Goal: Information Seeking & Learning: Learn about a topic

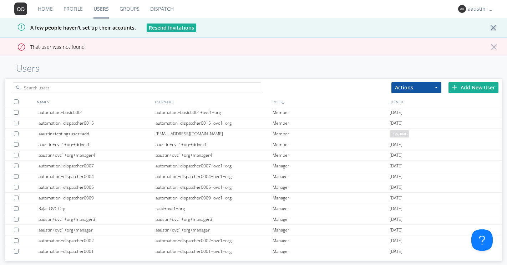
click at [495, 49] on button "× Close alert" at bounding box center [493, 50] width 7 height 12
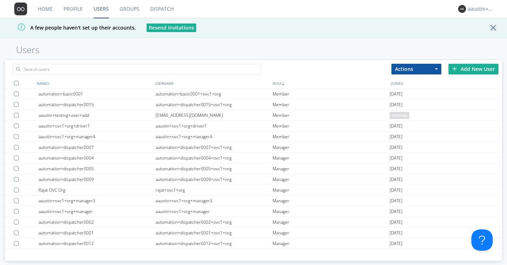
click at [46, 81] on div "NAMES" at bounding box center [94, 83] width 118 height 10
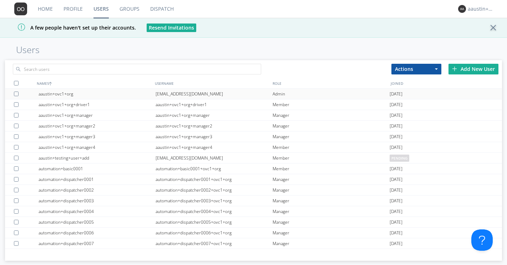
click at [71, 95] on div "aaustin+ovc1+org" at bounding box center [97, 94] width 117 height 10
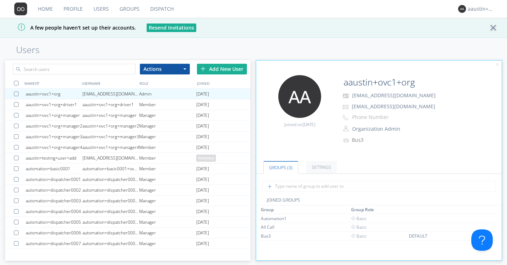
click at [274, 45] on div "Home Profile Users Groups Dispatch [PERSON_NAME]+ovc1+org A few people haven't …" at bounding box center [253, 132] width 507 height 265
click at [131, 12] on link "Groups" at bounding box center [129, 9] width 31 height 18
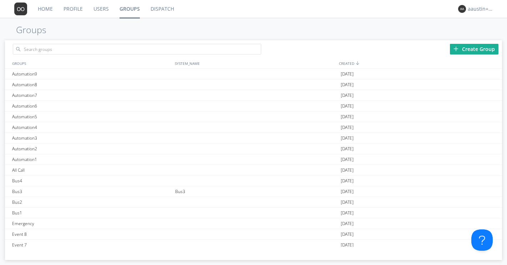
click at [158, 6] on link "Dispatch" at bounding box center [162, 9] width 34 height 18
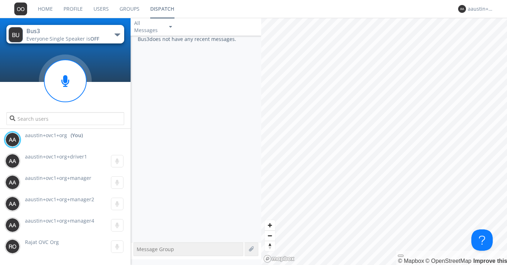
click at [103, 6] on link "Users" at bounding box center [101, 9] width 26 height 18
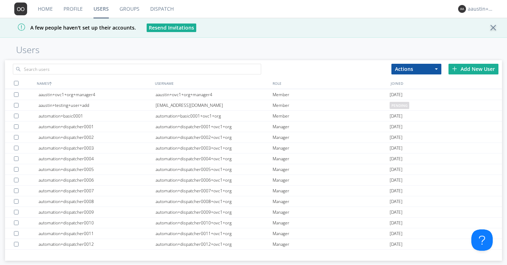
scroll to position [52, 0]
click at [82, 128] on div "automation+dispatcher0001" at bounding box center [97, 127] width 117 height 10
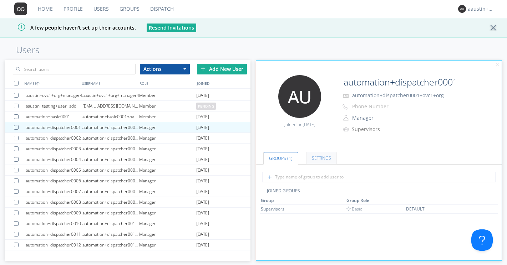
click at [321, 158] on link "Settings" at bounding box center [321, 158] width 31 height 12
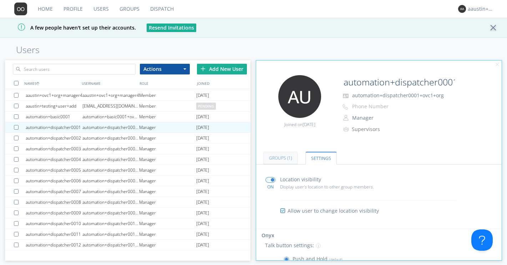
click at [282, 156] on link "Groups (1)" at bounding box center [280, 158] width 34 height 12
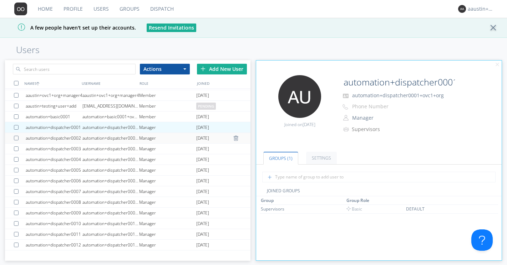
click at [121, 138] on div "automation+dispatcher0002+ovc1+org" at bounding box center [110, 138] width 57 height 10
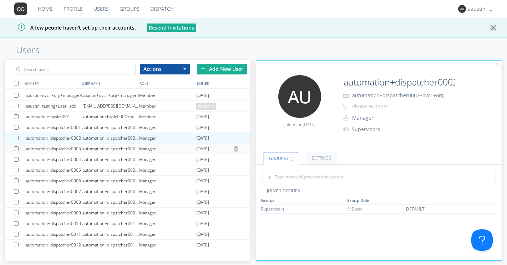
click at [111, 147] on div "automation+dispatcher0003+ovc1+org" at bounding box center [110, 149] width 57 height 10
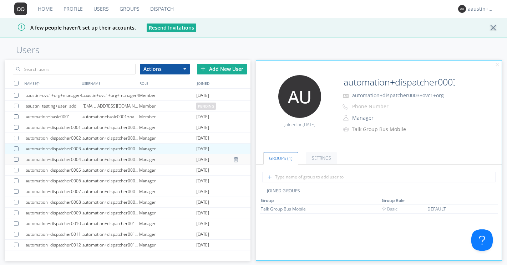
click at [128, 161] on div "automation+dispatcher0004+ovc1+org" at bounding box center [110, 160] width 57 height 10
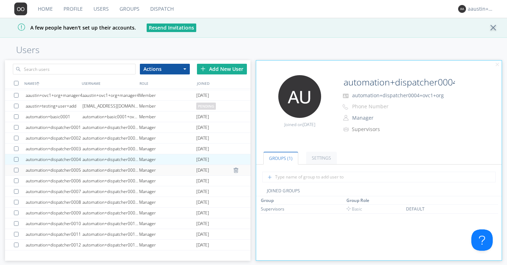
click at [124, 172] on div "automation+dispatcher0005+ovc1+org" at bounding box center [110, 170] width 57 height 10
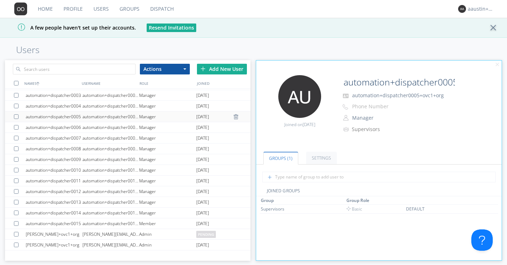
scroll to position [106, 0]
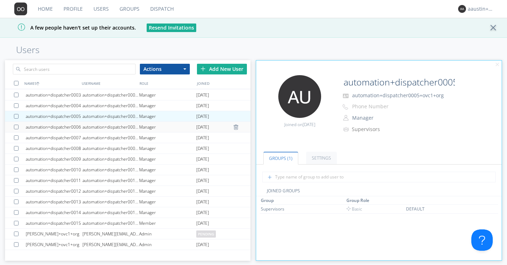
click at [111, 127] on div "automation+dispatcher0006+ovc1+org" at bounding box center [110, 127] width 57 height 10
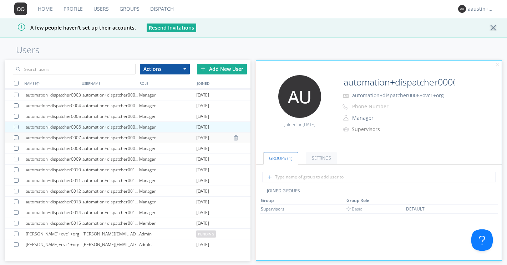
click at [126, 138] on div "automation+dispatcher0007+ovc1+org" at bounding box center [110, 138] width 57 height 10
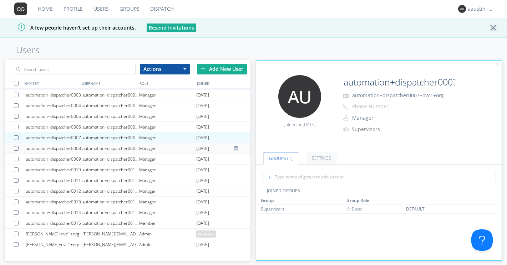
click at [121, 148] on div "automation+dispatcher0008+ovc1+org" at bounding box center [110, 148] width 57 height 10
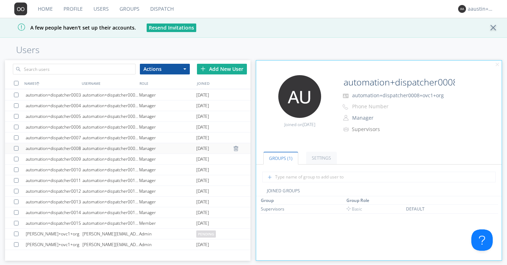
scroll to position [116, 0]
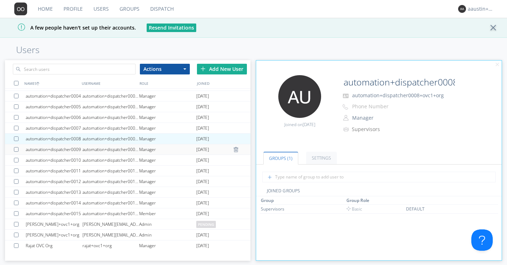
click at [125, 148] on div "automation+dispatcher0009+ovc1+org" at bounding box center [110, 150] width 57 height 10
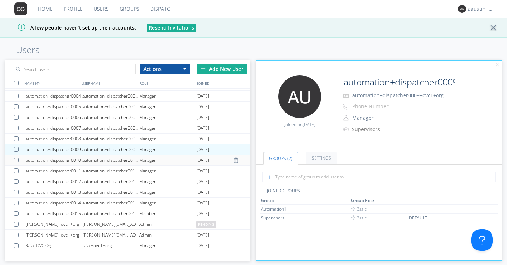
click at [125, 158] on div "automation+dispatcher0010+ovc1+org" at bounding box center [110, 160] width 57 height 10
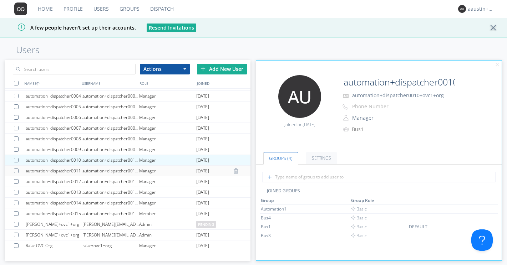
click at [121, 171] on div "automation+dispatcher0011+ovc1+org" at bounding box center [110, 171] width 57 height 10
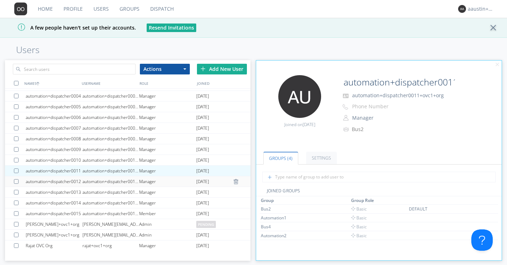
click at [129, 181] on div "automation+dispatcher0012+ovc1+org" at bounding box center [110, 182] width 57 height 10
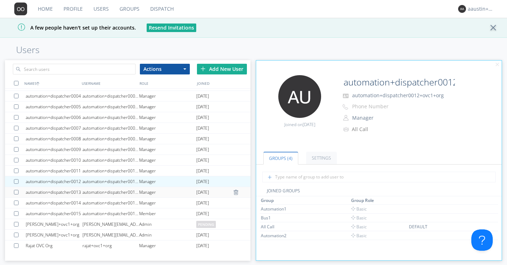
click at [126, 192] on div "automation+dispatcher0013+ovc1+org" at bounding box center [110, 192] width 57 height 10
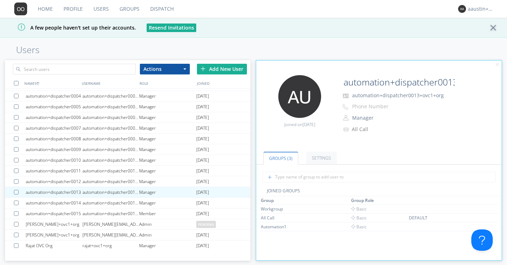
click at [156, 9] on link "Dispatch" at bounding box center [162, 9] width 34 height 18
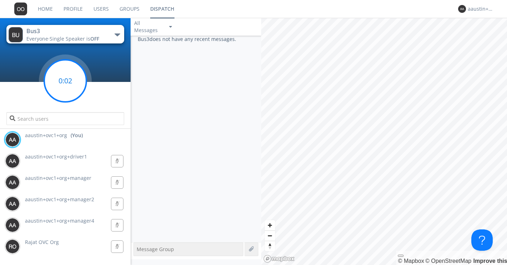
click at [72, 84] on circle at bounding box center [65, 81] width 42 height 42
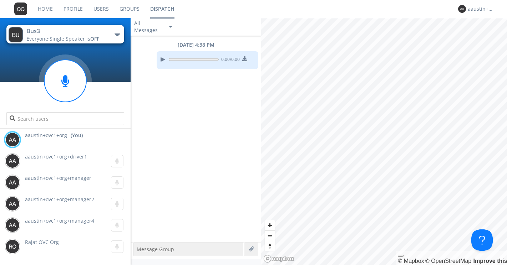
click at [104, 10] on link "Users" at bounding box center [101, 9] width 26 height 18
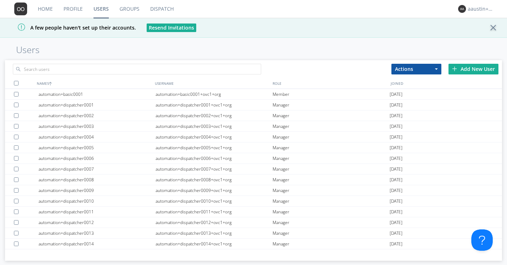
scroll to position [116, 0]
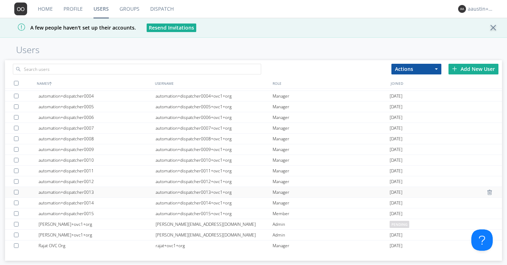
click at [194, 192] on div "automation+dispatcher0013+ovc1+org" at bounding box center [214, 192] width 117 height 10
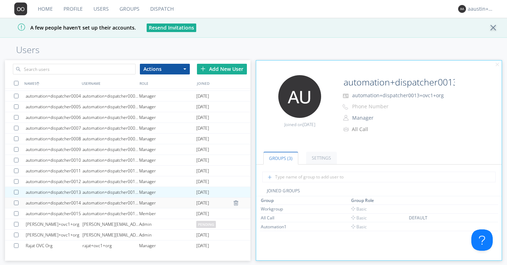
click at [116, 204] on div "automation+dispatcher0014+ovc1+org" at bounding box center [110, 203] width 57 height 10
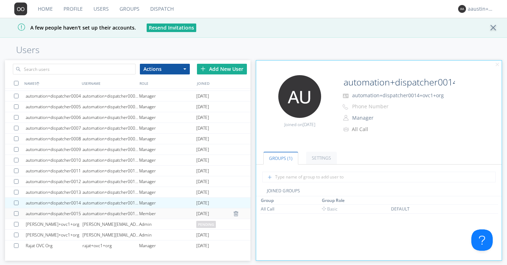
click at [131, 212] on div "automation+dispatcher0015+ovc1+org" at bounding box center [110, 214] width 57 height 10
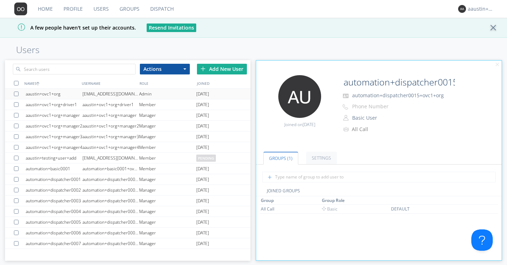
click at [82, 95] on div "[EMAIL_ADDRESS][DOMAIN_NAME]" at bounding box center [110, 94] width 57 height 10
type input "aaustin+ovc1+org"
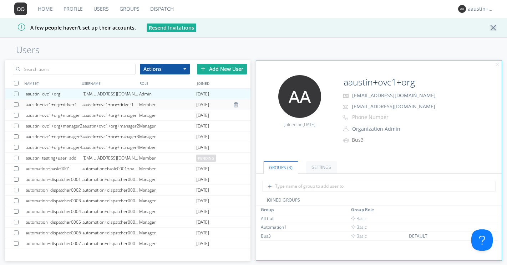
click at [101, 102] on div "aaustin+ovc1+org+driver1" at bounding box center [110, 105] width 57 height 10
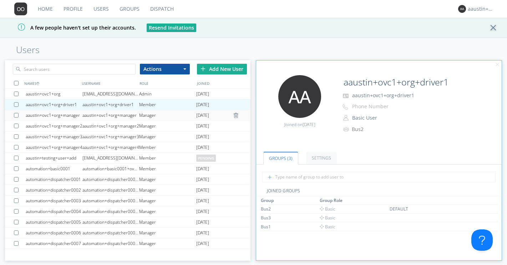
click at [108, 116] on div "aaustin+ovc1+org+manager" at bounding box center [110, 115] width 57 height 10
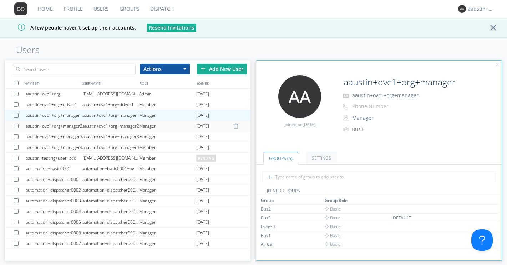
click at [118, 126] on div "aaustin+ovc1+org+manager2" at bounding box center [110, 126] width 57 height 10
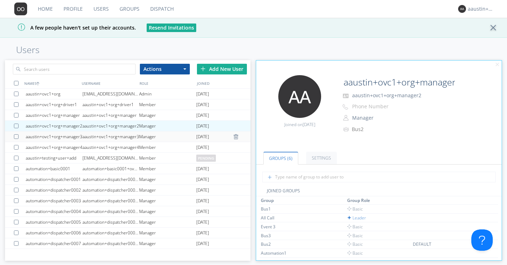
click at [118, 136] on div "aaustin+ovc1+org+manager3" at bounding box center [110, 137] width 57 height 10
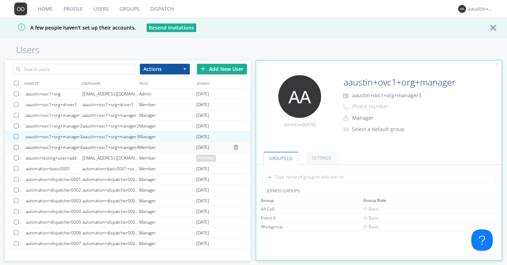
click at [126, 148] on div "aaustin+ovc1+org+manager4" at bounding box center [110, 147] width 57 height 10
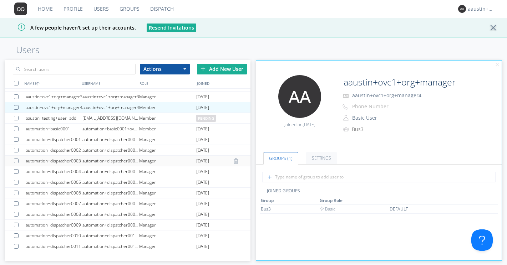
scroll to position [43, 0]
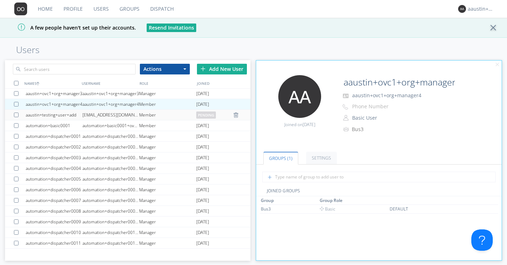
click at [132, 114] on div "[EMAIL_ADDRESS][DOMAIN_NAME]" at bounding box center [110, 115] width 57 height 10
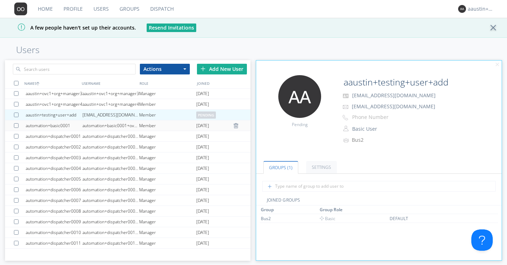
scroll to position [45, 0]
click at [128, 123] on div "automation+basic0001+ovc1+org" at bounding box center [110, 124] width 57 height 10
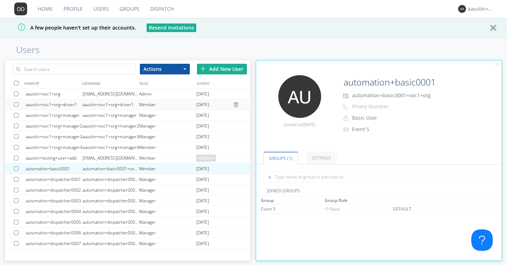
click at [123, 105] on div "aaustin+ovc1+org+driver1" at bounding box center [110, 105] width 57 height 10
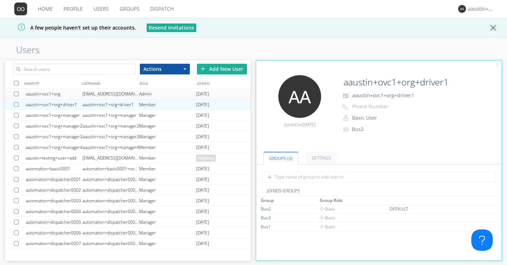
click at [115, 93] on div "[EMAIL_ADDRESS][DOMAIN_NAME]" at bounding box center [110, 94] width 57 height 10
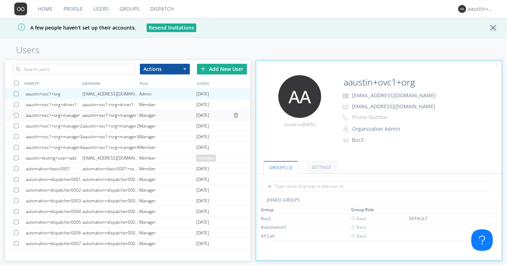
click at [122, 116] on div "aaustin+ovc1+org+manager" at bounding box center [110, 115] width 57 height 10
type input "aaustin+ovc1+org+manager"
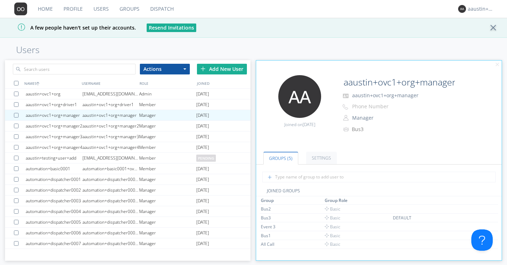
click at [121, 8] on link "Groups" at bounding box center [129, 9] width 31 height 18
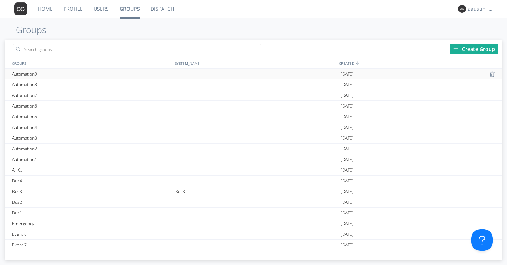
click at [85, 77] on div "Automation9" at bounding box center [91, 74] width 163 height 10
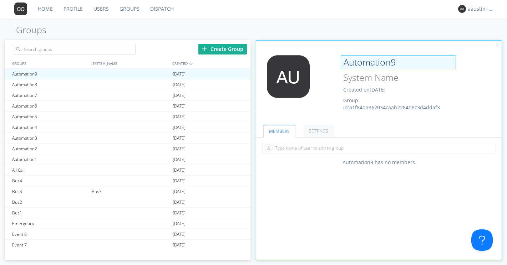
drag, startPoint x: 397, startPoint y: 64, endPoint x: 345, endPoint y: 62, distance: 52.5
click at [345, 62] on input "Automation9" at bounding box center [398, 62] width 115 height 14
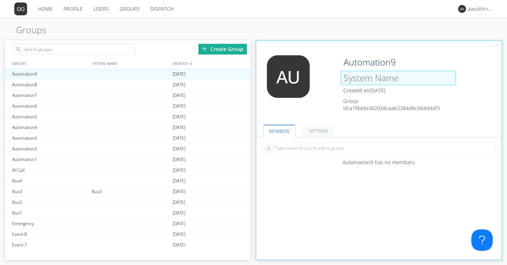
click at [375, 78] on input at bounding box center [398, 78] width 115 height 14
drag, startPoint x: 404, startPoint y: 79, endPoint x: 356, endPoint y: 73, distance: 48.2
click at [356, 73] on input at bounding box center [398, 78] width 115 height 14
paste input "Automation9"
type input "Automation9"
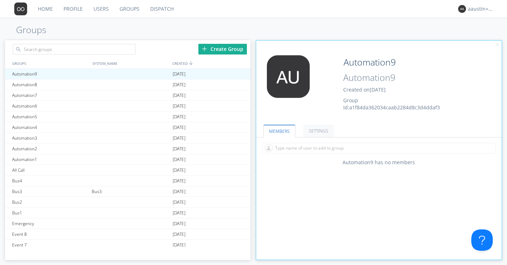
click at [339, 196] on div "MEMBERS SETTINGS Automation9 has no members talk permissions OFF Single speaker…" at bounding box center [378, 188] width 245 height 144
click at [96, 86] on div at bounding box center [130, 85] width 81 height 10
type input "Automation8"
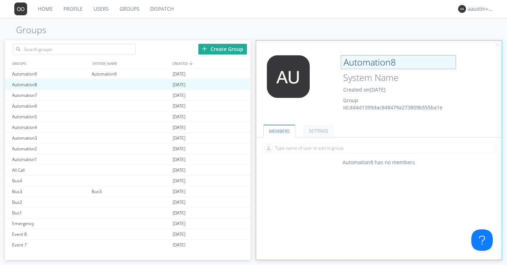
click at [397, 64] on input "Automation8" at bounding box center [398, 62] width 115 height 14
drag, startPoint x: 397, startPoint y: 64, endPoint x: 344, endPoint y: 59, distance: 54.1
click at [344, 59] on input "Automation8" at bounding box center [398, 62] width 115 height 14
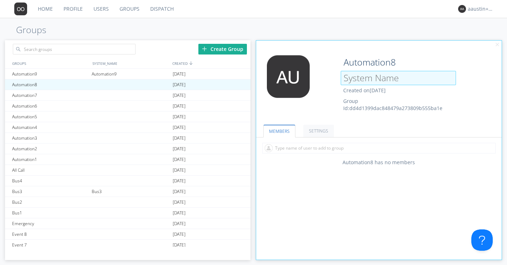
click at [399, 77] on input at bounding box center [398, 78] width 115 height 14
drag, startPoint x: 399, startPoint y: 77, endPoint x: 353, endPoint y: 74, distance: 46.2
click at [353, 74] on input at bounding box center [398, 78] width 115 height 14
paste input "Automation8"
type input "Automation8"
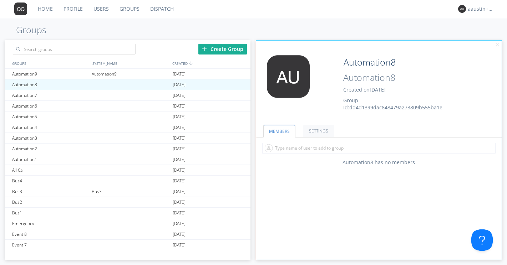
click at [302, 198] on div "MEMBERS SETTINGS Automation8 has no members talk permissions OFF Single speaker…" at bounding box center [378, 188] width 245 height 144
click at [149, 96] on div at bounding box center [130, 95] width 81 height 10
type input "Automation7"
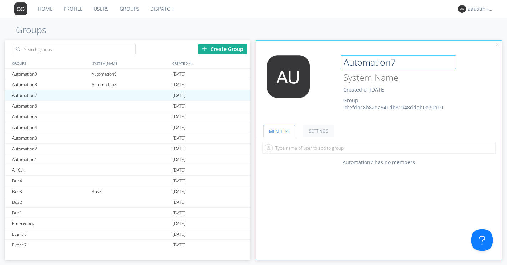
drag, startPoint x: 397, startPoint y: 65, endPoint x: 340, endPoint y: 63, distance: 56.4
click at [341, 63] on div "Automation7" at bounding box center [412, 62] width 143 height 14
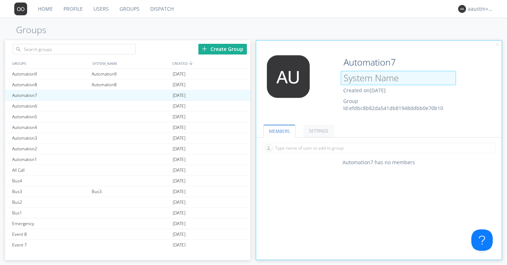
click at [356, 82] on input at bounding box center [398, 78] width 115 height 14
paste input "Automation7"
type input "Automation7"
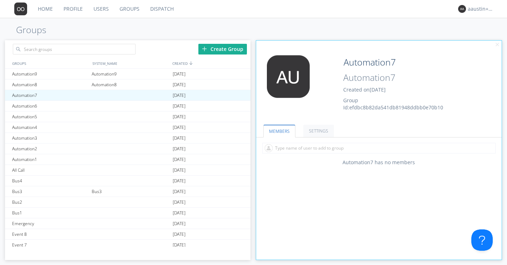
click at [333, 34] on h1 "Groups" at bounding box center [253, 30] width 507 height 10
click at [70, 105] on div "Automation6" at bounding box center [50, 106] width 80 height 10
type input "Automation6"
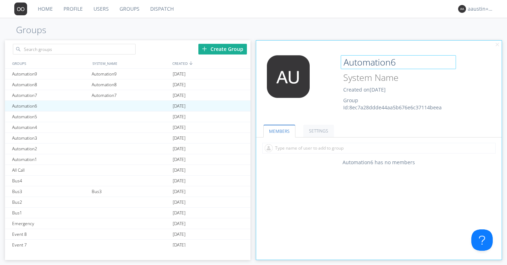
drag, startPoint x: 397, startPoint y: 62, endPoint x: 339, endPoint y: 61, distance: 57.8
click at [339, 61] on div "Automation6 Created on [DATE] Group Id: 8ec7a28ddde44aa5b676e6c37114beea" at bounding box center [399, 83] width 123 height 56
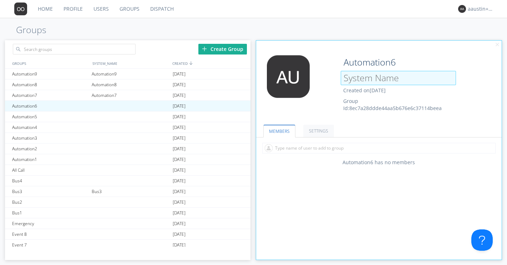
click at [354, 81] on input at bounding box center [398, 78] width 115 height 14
paste input "Automation6"
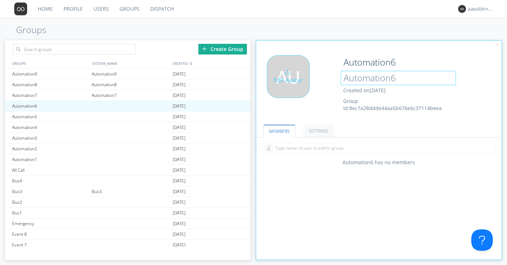
type input "Automation6"
click at [321, 114] on div "Edit Avatar" at bounding box center [297, 85] width 82 height 61
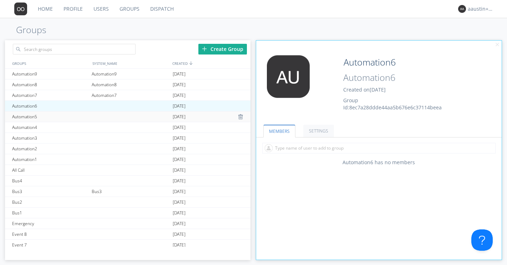
click at [73, 116] on div "Automation5" at bounding box center [50, 117] width 80 height 10
type input "Automation5"
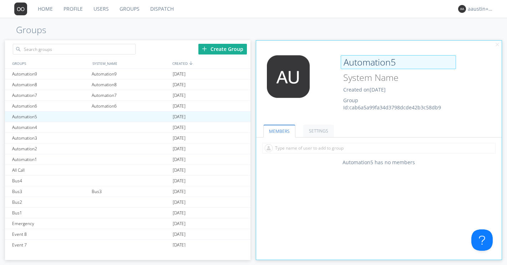
click at [380, 64] on input "Automation5" at bounding box center [398, 62] width 115 height 14
drag, startPoint x: 402, startPoint y: 62, endPoint x: 344, endPoint y: 58, distance: 58.3
click at [344, 58] on input "Automation5" at bounding box center [398, 62] width 115 height 14
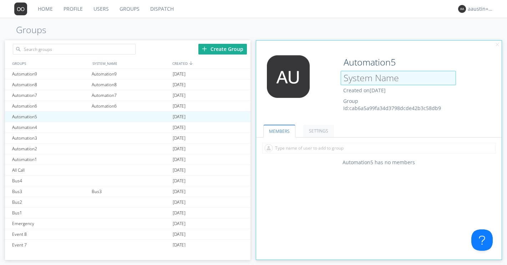
click at [354, 79] on input at bounding box center [398, 78] width 115 height 14
paste input "Automation5"
type input "Automation5"
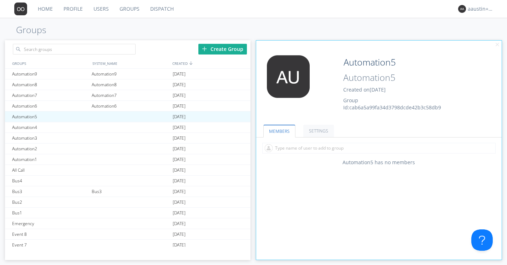
click at [324, 176] on div "MEMBERS SETTINGS Automation5 has no members talk permissions OFF Single speaker…" at bounding box center [378, 188] width 245 height 144
click at [91, 127] on div at bounding box center [130, 127] width 81 height 10
type input "Automation4"
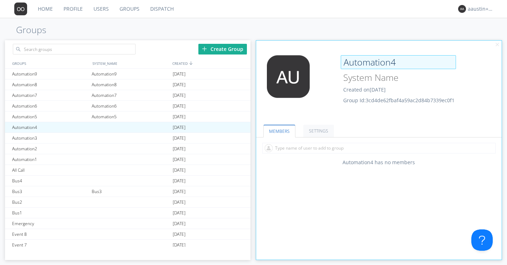
drag, startPoint x: 401, startPoint y: 64, endPoint x: 344, endPoint y: 60, distance: 57.6
click at [344, 60] on input "Automation4" at bounding box center [398, 62] width 115 height 14
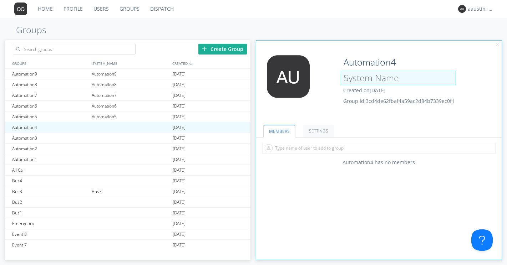
click at [366, 82] on input at bounding box center [398, 78] width 115 height 14
paste input "Automation4"
type input "Automation4"
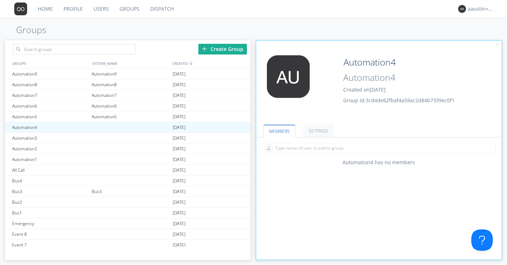
click at [327, 187] on div "MEMBERS SETTINGS Automation4 has no members talk permissions OFF Single speaker…" at bounding box center [378, 188] width 245 height 144
click at [83, 138] on div "Automation3" at bounding box center [50, 138] width 80 height 10
type input "Automation3"
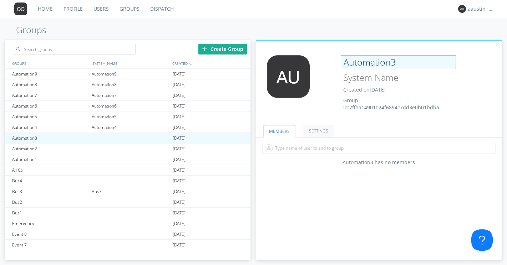
click at [378, 64] on input "Automation3" at bounding box center [398, 62] width 115 height 14
drag, startPoint x: 402, startPoint y: 61, endPoint x: 341, endPoint y: 60, distance: 61.0
click at [341, 60] on input "Automation3" at bounding box center [398, 62] width 115 height 14
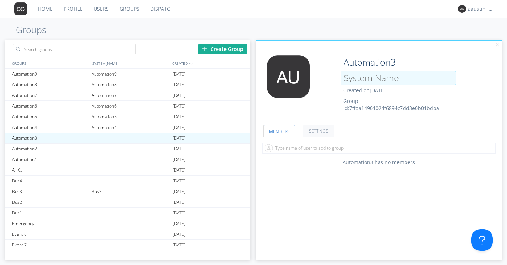
click at [354, 79] on input at bounding box center [398, 78] width 115 height 14
paste input "Automation3"
type input "Automation3"
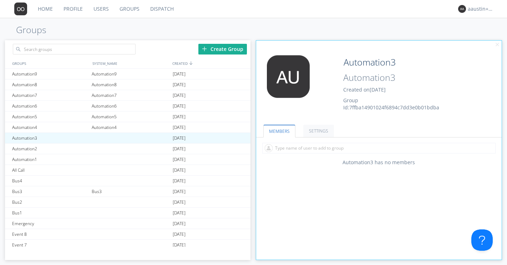
click at [347, 116] on ul "MEMBERS SETTINGS" at bounding box center [378, 127] width 245 height 22
click at [168, 150] on div at bounding box center [130, 149] width 81 height 10
type input "Automation2"
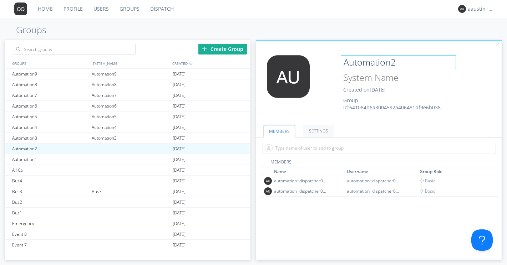
drag, startPoint x: 397, startPoint y: 66, endPoint x: 339, endPoint y: 60, distance: 58.8
click at [339, 60] on div "Automation2 Created on [DATE] Group Id: 641084b6a3004592a406481bf9e6b038" at bounding box center [399, 83] width 123 height 56
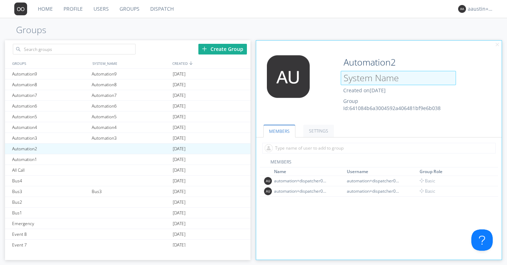
click at [359, 82] on input at bounding box center [398, 78] width 115 height 14
paste input "Automation2"
type input "Automation2"
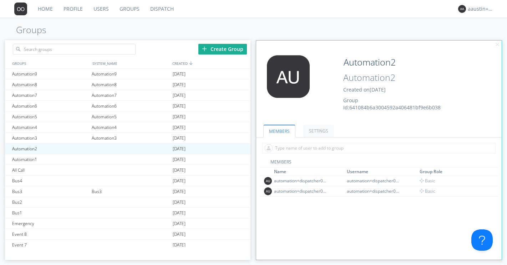
click at [310, 36] on div "Home Profile Users Groups Dispatch aaustin+ovc1+org Groups Create Group GROUPS …" at bounding box center [253, 132] width 507 height 265
click at [71, 159] on div "Automation1" at bounding box center [50, 160] width 80 height 10
type input "Automation1"
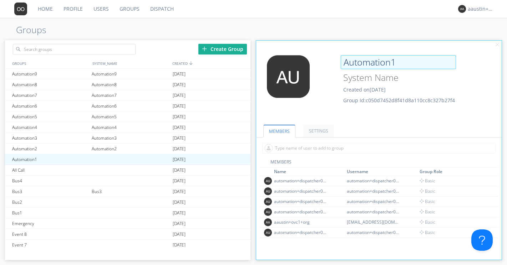
drag, startPoint x: 399, startPoint y: 65, endPoint x: 341, endPoint y: 57, distance: 57.7
click at [341, 57] on input "Automation1" at bounding box center [398, 62] width 115 height 14
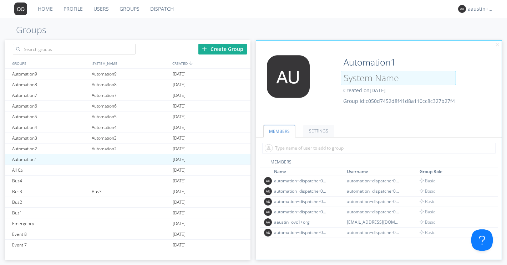
click at [366, 80] on input at bounding box center [398, 78] width 115 height 14
paste input "Automation1"
type input "Automation1"
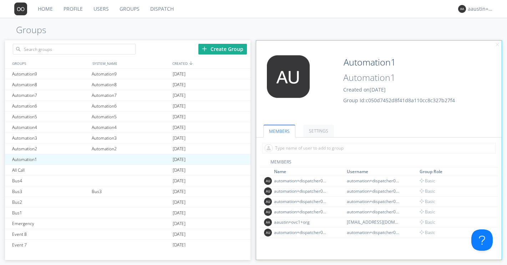
click at [373, 118] on ul "MEMBERS SETTINGS" at bounding box center [378, 127] width 245 height 22
click at [103, 174] on div at bounding box center [130, 170] width 81 height 10
type input "All Call"
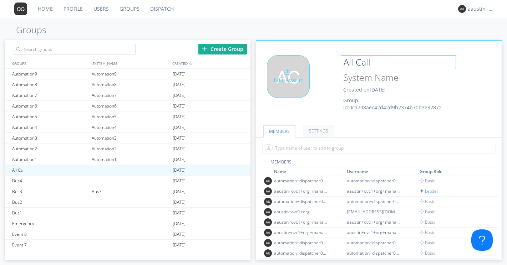
drag, startPoint x: 374, startPoint y: 61, endPoint x: 334, endPoint y: 59, distance: 40.0
click at [334, 59] on div "Edit Avatar All Call Created on [DATE] Group Id: 0ca708aec42d42d9b2374b70b3e328…" at bounding box center [379, 86] width 253 height 68
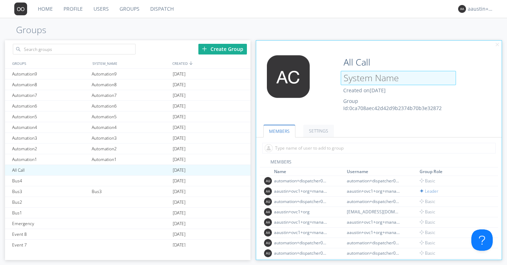
click at [358, 77] on input at bounding box center [398, 78] width 115 height 14
paste input "All Call"
type input "All Call"
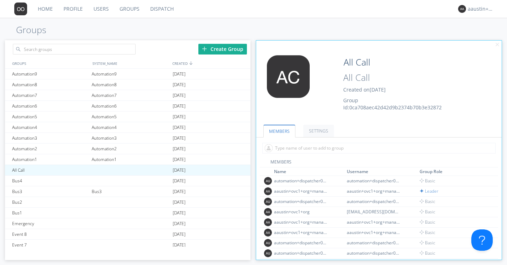
click at [354, 52] on div "Edit Avatar All Call All Call Created on [DATE] Group Id: 0ca708aec42d42d9b2374…" at bounding box center [379, 86] width 253 height 68
click at [95, 180] on div at bounding box center [130, 181] width 81 height 10
type input "Bus4"
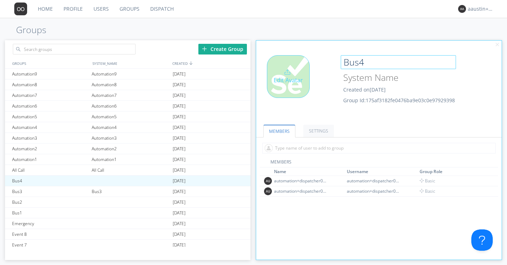
drag, startPoint x: 370, startPoint y: 64, endPoint x: 335, endPoint y: 60, distance: 34.5
click at [335, 60] on div "Edit Avatar Bus4 Created on [DATE] Group Id: 175af3182fe0476ba9e03c0e97929398" at bounding box center [379, 86] width 253 height 68
paste input "All Call"
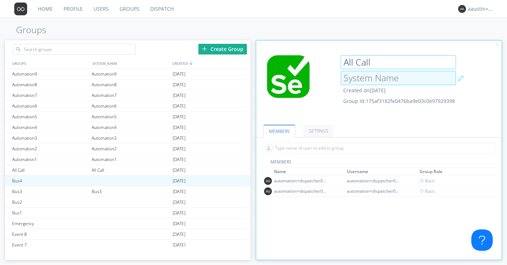
type input "Bus4"
click at [385, 80] on input at bounding box center [398, 78] width 115 height 14
paste input "Bus4"
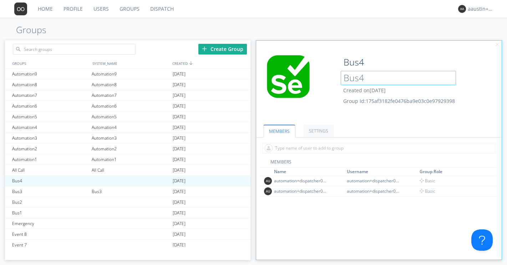
type input "Bus4"
click at [359, 117] on ul "MEMBERS SETTINGS" at bounding box center [378, 127] width 245 height 22
click at [98, 201] on div at bounding box center [130, 202] width 81 height 10
type input "Bus2"
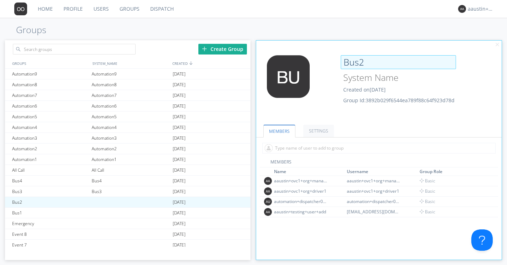
drag, startPoint x: 369, startPoint y: 65, endPoint x: 341, endPoint y: 61, distance: 28.4
click at [341, 61] on input "Bus2" at bounding box center [398, 62] width 115 height 14
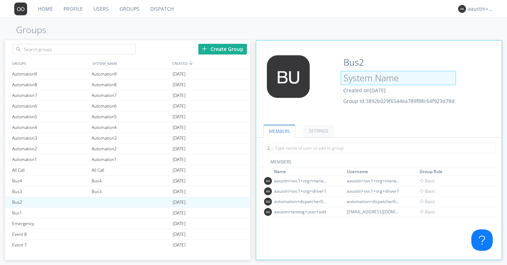
click at [353, 81] on input at bounding box center [398, 78] width 115 height 14
paste input "Bus2"
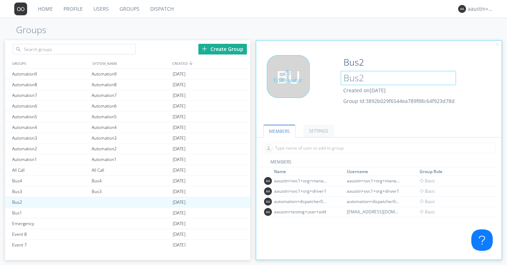
type input "Bus2"
click at [316, 108] on div "Edit Avatar" at bounding box center [297, 85] width 82 height 61
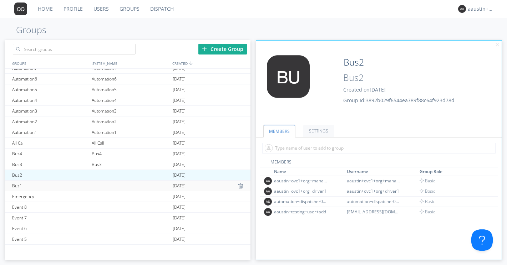
scroll to position [50, 0]
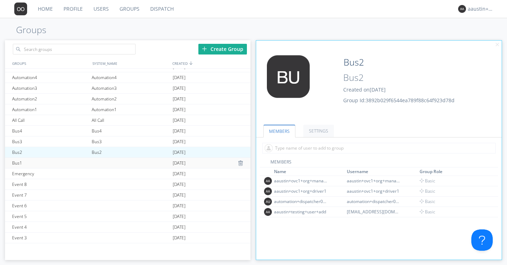
click at [102, 164] on div at bounding box center [130, 163] width 81 height 10
type input "Bus1"
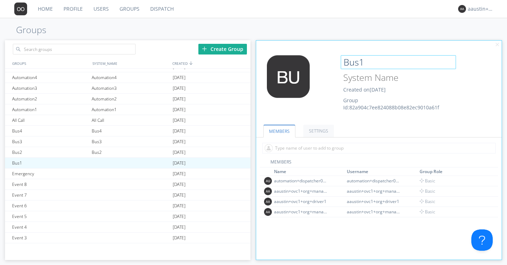
drag, startPoint x: 371, startPoint y: 63, endPoint x: 340, endPoint y: 61, distance: 31.8
click at [340, 61] on div "Bus1 Created on [DATE] Group Id: 82a904c7ee824088b08e82ec9010a61f" at bounding box center [399, 83] width 123 height 56
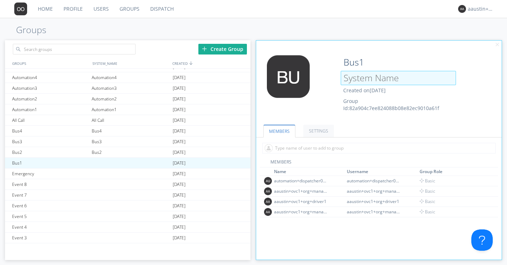
click at [347, 76] on input at bounding box center [398, 78] width 115 height 14
paste input "Bus1"
type input "Bus1"
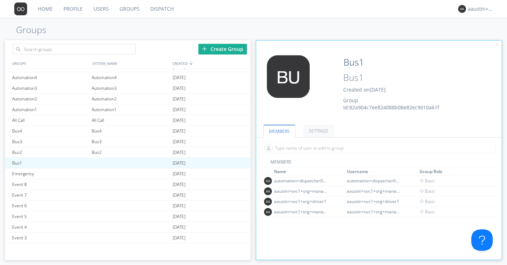
click at [323, 54] on div "Edit Avatar Bus1 Bus1 Created on [DATE] Group Id: 82a904c7ee824088b08e82ec9010a…" at bounding box center [379, 86] width 253 height 68
click at [92, 176] on div at bounding box center [130, 174] width 81 height 10
type input "Emergency"
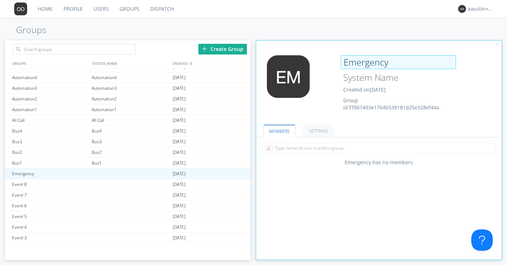
click at [396, 67] on input "Emergency" at bounding box center [398, 62] width 115 height 14
drag, startPoint x: 396, startPoint y: 67, endPoint x: 343, endPoint y: 59, distance: 54.4
click at [343, 59] on input "Emergency" at bounding box center [398, 62] width 115 height 14
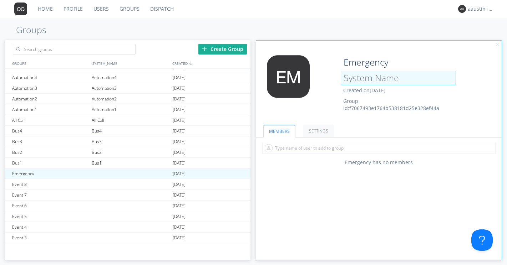
click at [353, 75] on input at bounding box center [398, 78] width 115 height 14
paste input "Emergency"
type input "Emergency"
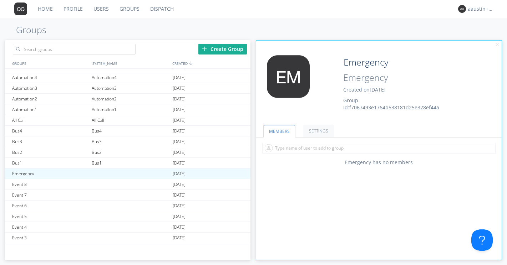
click at [338, 36] on div "Home Profile Users Groups Dispatch aaustin+ovc1+org Groups Create Group GROUPS …" at bounding box center [253, 132] width 507 height 265
click at [105, 183] on div at bounding box center [130, 184] width 81 height 10
type input "Event 8"
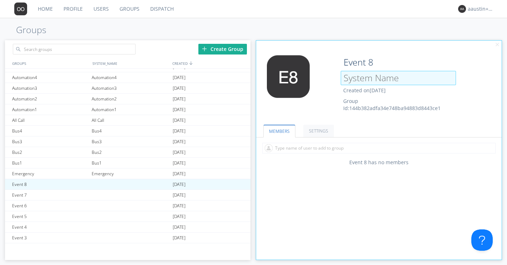
click at [377, 77] on input at bounding box center [398, 78] width 115 height 14
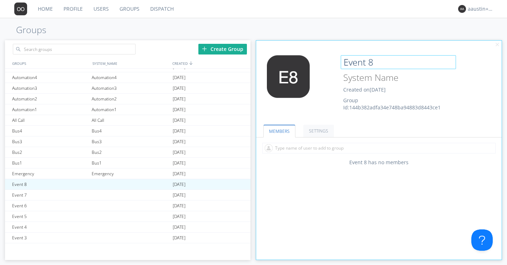
drag, startPoint x: 380, startPoint y: 66, endPoint x: 340, endPoint y: 58, distance: 40.7
click at [340, 58] on div "Event 8 Created on [DATE] Group Id: 144b382adfa34e748ba94883d8443ce1" at bounding box center [399, 83] width 123 height 56
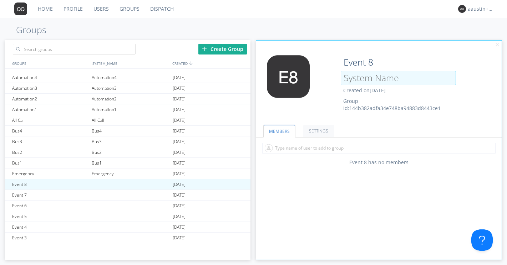
click at [351, 75] on input at bounding box center [398, 78] width 115 height 14
paste input "Event 8"
type input "Event 8"
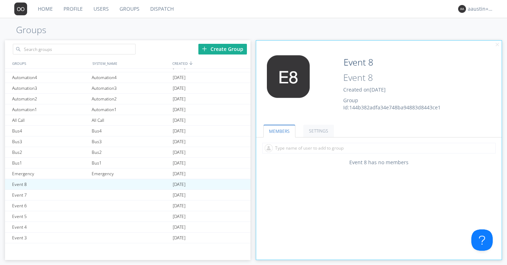
click at [332, 116] on ul "MEMBERS SETTINGS" at bounding box center [378, 127] width 245 height 22
click at [136, 193] on div at bounding box center [130, 195] width 81 height 10
type input "Event 7"
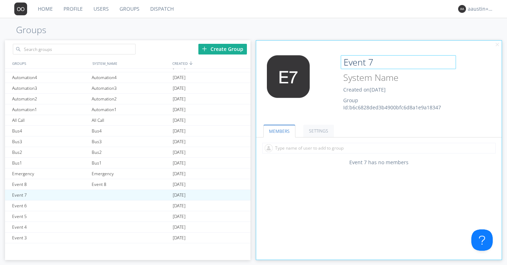
drag, startPoint x: 375, startPoint y: 63, endPoint x: 339, endPoint y: 60, distance: 35.5
click at [339, 60] on div "Event 7 Created on [DATE] Group Id: b6c6828ded3b4900bfc6d8a1e9a18347" at bounding box center [399, 83] width 123 height 56
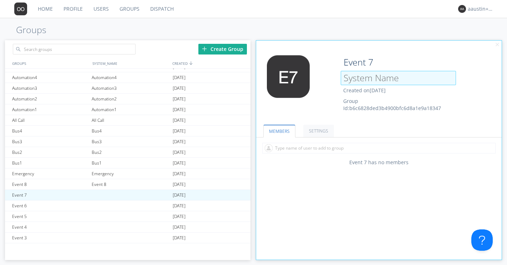
click at [355, 81] on input at bounding box center [398, 78] width 115 height 14
paste input "Event 7"
type input "Event 7"
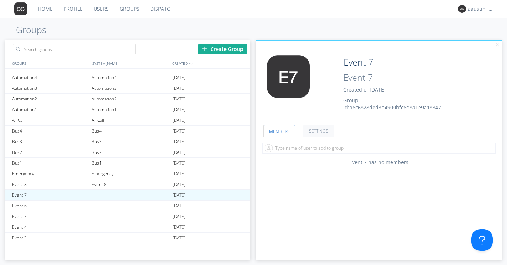
click at [329, 39] on div "Create Group GROUPS SYSTEM_NAME CREATED Automation9 Automation9 [DATE] Automati…" at bounding box center [253, 149] width 497 height 220
click at [85, 207] on div "Event 6" at bounding box center [50, 206] width 80 height 10
type input "Event 6"
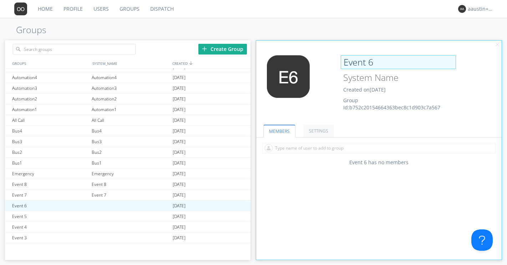
click at [378, 62] on input "Event 6" at bounding box center [398, 62] width 115 height 14
drag, startPoint x: 378, startPoint y: 62, endPoint x: 343, endPoint y: 61, distance: 34.6
click at [343, 61] on input "Event 6" at bounding box center [398, 62] width 115 height 14
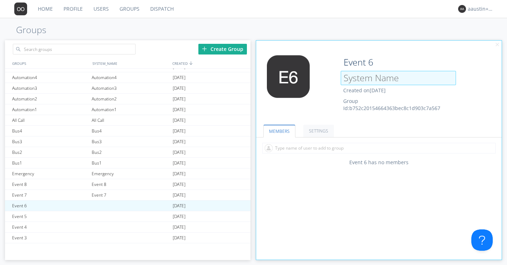
click at [348, 76] on input at bounding box center [398, 78] width 115 height 14
paste input "Event 6"
type input "Event 6"
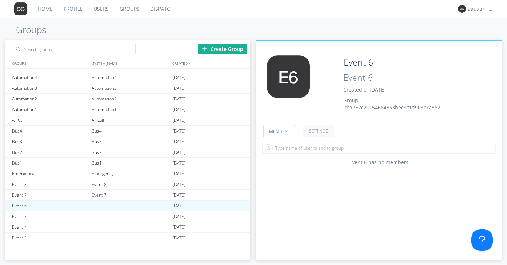
click at [313, 45] on div "Edit Avatar Event 6 Event 6 Created on [DATE] Group Id: b752c20154664363bec8c1d…" at bounding box center [379, 78] width 253 height 82
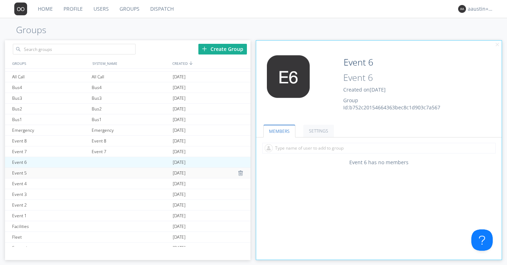
scroll to position [132, 0]
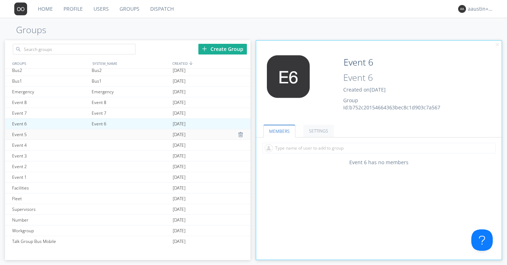
click at [101, 133] on div at bounding box center [130, 135] width 81 height 10
type input "Event 5"
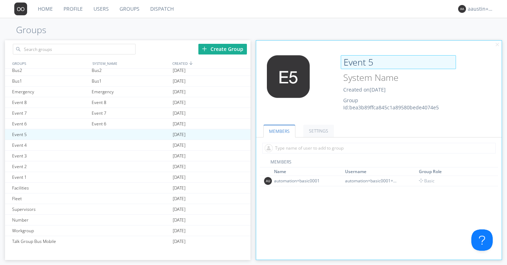
drag, startPoint x: 379, startPoint y: 65, endPoint x: 344, endPoint y: 62, distance: 34.7
click at [344, 62] on input "Event 5" at bounding box center [398, 62] width 115 height 14
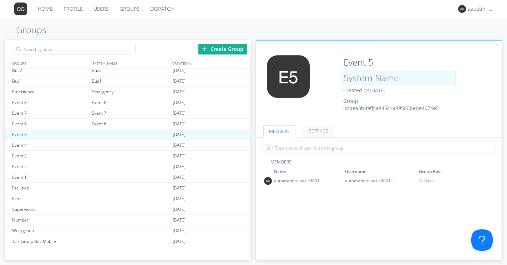
click at [349, 76] on input at bounding box center [398, 78] width 115 height 14
paste input "Event 5"
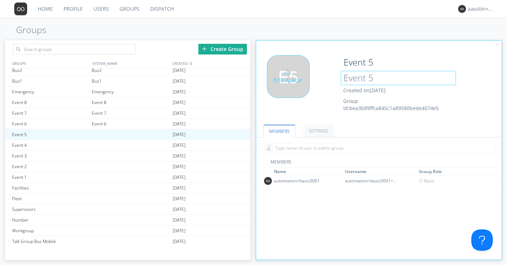
type input "Event 5"
click at [299, 112] on div "Edit Avatar" at bounding box center [297, 85] width 82 height 61
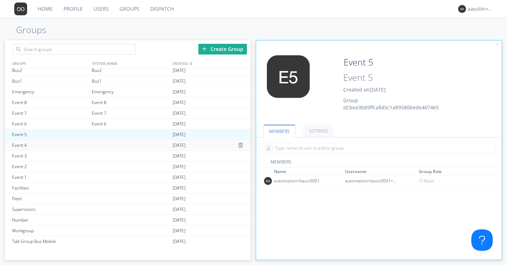
click at [101, 143] on div at bounding box center [130, 145] width 81 height 10
type input "Event 4"
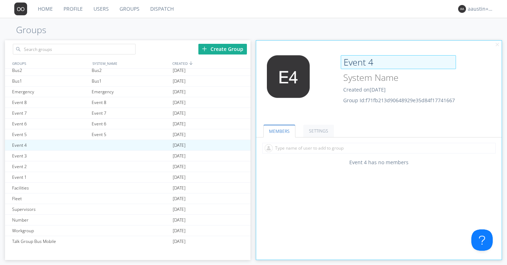
click at [376, 63] on input "Event 4" at bounding box center [398, 62] width 115 height 14
drag, startPoint x: 376, startPoint y: 63, endPoint x: 346, endPoint y: 62, distance: 29.6
click at [346, 62] on input "Event 4" at bounding box center [398, 62] width 115 height 14
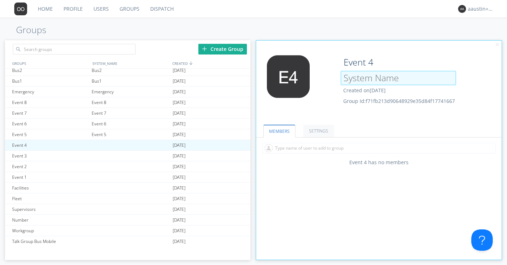
click at [349, 78] on input at bounding box center [398, 78] width 115 height 14
paste input "Event 4"
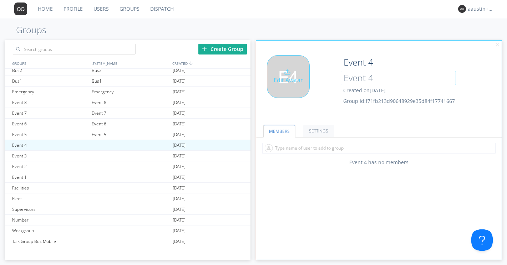
type input "Event 4"
click at [272, 110] on div "Edit Avatar" at bounding box center [297, 85] width 82 height 61
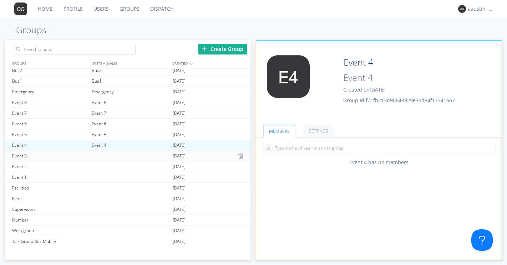
click at [87, 157] on div "Event 3" at bounding box center [50, 156] width 80 height 10
type input "Event 3"
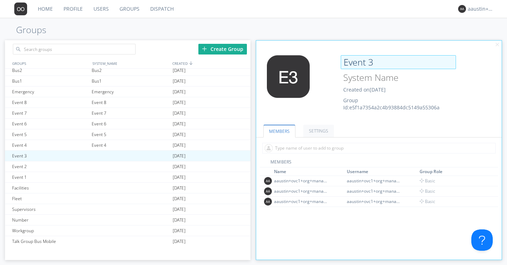
drag, startPoint x: 381, startPoint y: 64, endPoint x: 342, endPoint y: 61, distance: 38.6
click at [342, 61] on input "Event 3" at bounding box center [398, 62] width 115 height 14
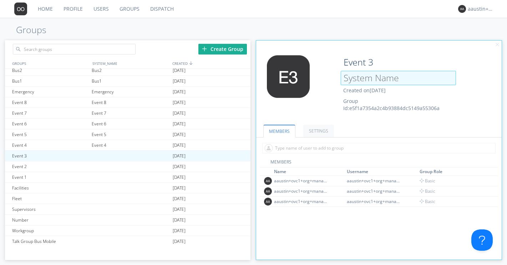
click at [351, 81] on input at bounding box center [398, 78] width 115 height 14
paste input "Event 3"
type input "Event 3"
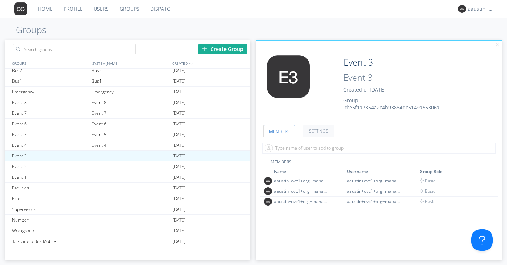
click at [335, 34] on h1 "Groups" at bounding box center [253, 30] width 507 height 10
click at [46, 168] on div "Event 2" at bounding box center [50, 167] width 80 height 10
type input "Event 2"
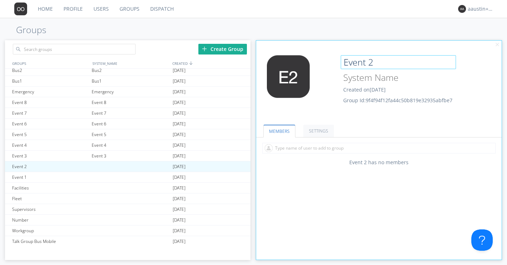
drag, startPoint x: 378, startPoint y: 65, endPoint x: 339, endPoint y: 61, distance: 38.8
click at [339, 61] on div "Event 2 Created on [DATE] Group Id: 9f4f94f12fa44c50b819e32935abfbe7" at bounding box center [399, 79] width 123 height 49
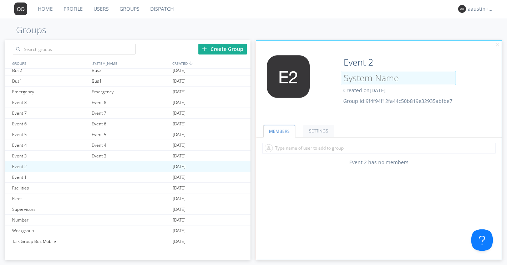
click at [346, 76] on input at bounding box center [398, 78] width 115 height 14
paste input "Event 2"
type input "Event 2"
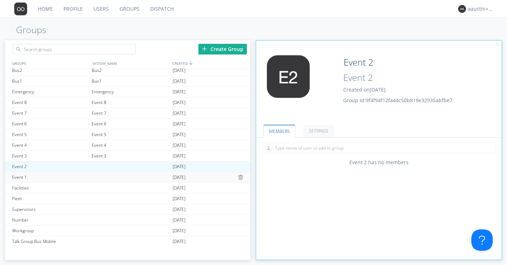
click at [95, 177] on div at bounding box center [130, 177] width 81 height 10
type input "Event 1"
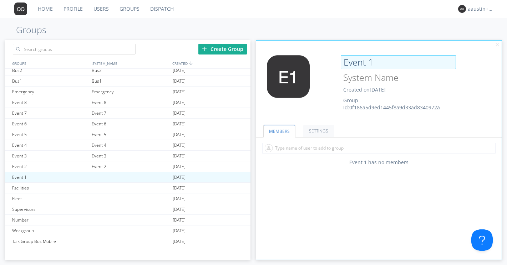
drag, startPoint x: 379, startPoint y: 62, endPoint x: 343, endPoint y: 60, distance: 36.1
click at [343, 60] on input "Event 1" at bounding box center [398, 62] width 115 height 14
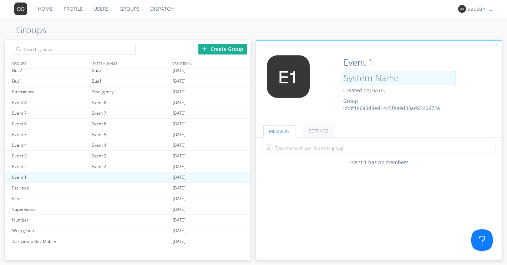
click at [354, 80] on input at bounding box center [398, 78] width 115 height 14
paste input "Event 1"
type input "Event 1"
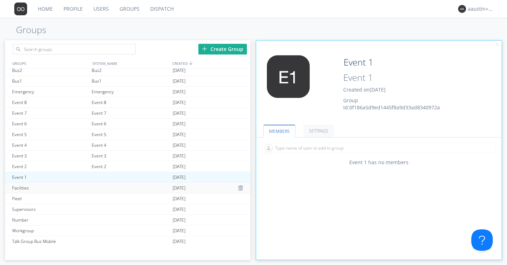
click at [124, 187] on div at bounding box center [130, 188] width 81 height 10
type input "Facilities"
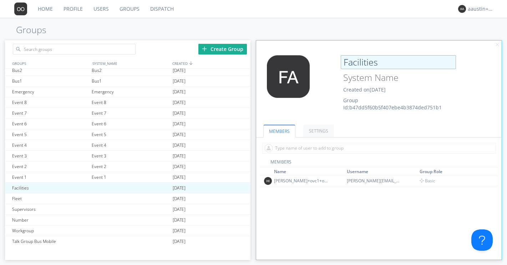
drag, startPoint x: 384, startPoint y: 61, endPoint x: 344, endPoint y: 59, distance: 40.7
click at [344, 59] on input "Facilities" at bounding box center [398, 62] width 115 height 14
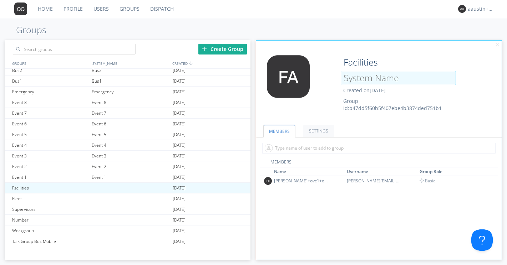
click at [353, 78] on input at bounding box center [398, 78] width 115 height 14
paste input "Facilities"
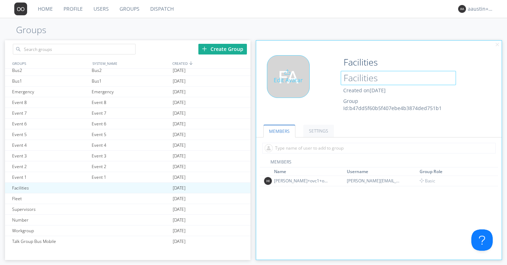
type input "Facilities"
click at [321, 111] on div "Edit Avatar" at bounding box center [297, 85] width 82 height 61
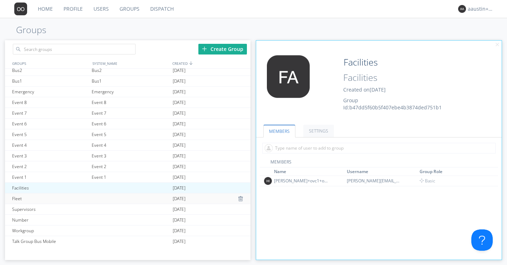
click at [91, 199] on div at bounding box center [130, 199] width 81 height 10
type input "Fleet"
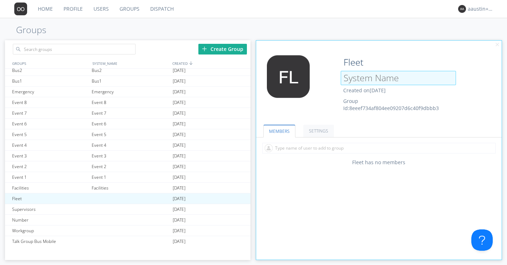
click at [365, 80] on input at bounding box center [398, 78] width 115 height 14
type input "Fleet"
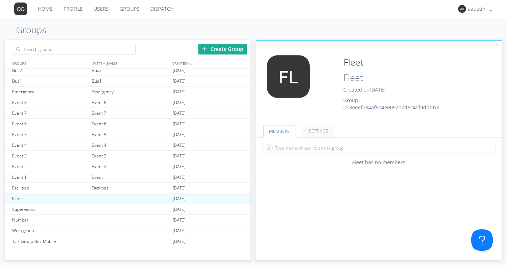
click at [357, 112] on div "Edit Avatar Fleet Fleet Created on [DATE] Group Id: 8eeef734af804ee09207d6c40f9…" at bounding box center [379, 86] width 253 height 68
click at [66, 208] on div "Supervisors" at bounding box center [50, 209] width 80 height 10
type input "Supervisors"
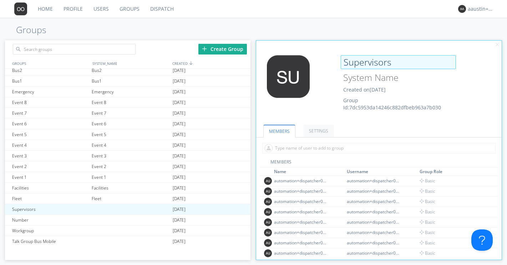
drag, startPoint x: 396, startPoint y: 65, endPoint x: 344, endPoint y: 56, distance: 53.3
click at [344, 56] on input "Supervisors" at bounding box center [398, 62] width 115 height 14
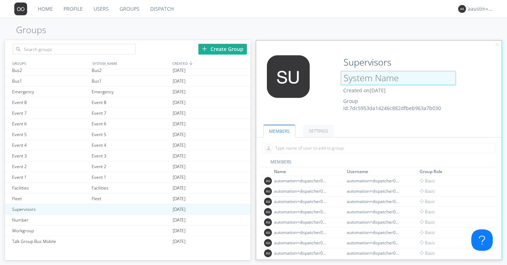
click at [356, 80] on input at bounding box center [398, 78] width 115 height 14
paste input "Supervisors"
type input "Supervisors"
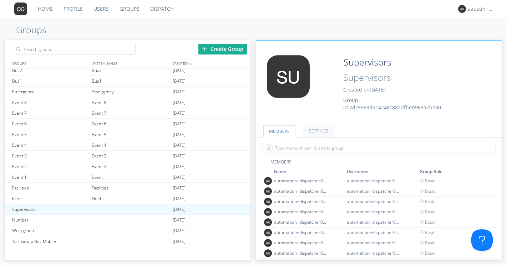
click at [347, 42] on div "Edit Avatar Supervisors Supervisors Created on [DATE] Group Id: 7dc5953da14246c…" at bounding box center [379, 78] width 253 height 82
click at [113, 219] on div at bounding box center [130, 220] width 81 height 10
type input "Number"
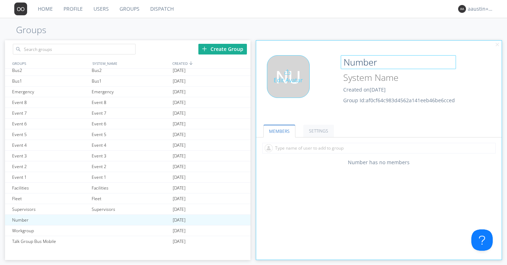
drag, startPoint x: 381, startPoint y: 64, endPoint x: 335, endPoint y: 59, distance: 45.9
click at [335, 59] on div "Edit Avatar Number Created on [DATE] Group Id: af0cf64c983d4562a141eeb46be6cced" at bounding box center [379, 86] width 253 height 68
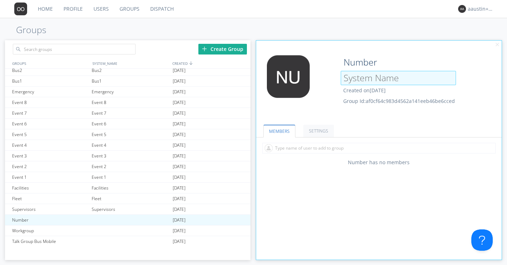
click at [349, 80] on input at bounding box center [398, 78] width 115 height 14
paste input "Number"
type input "Number"
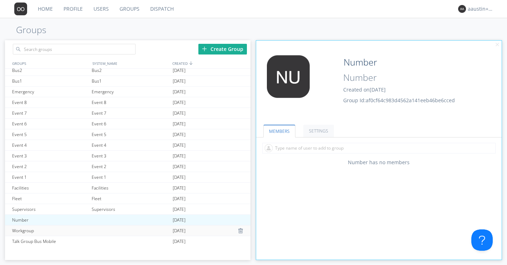
click at [61, 234] on div "Workgroup" at bounding box center [50, 231] width 80 height 10
type input "Workgroup"
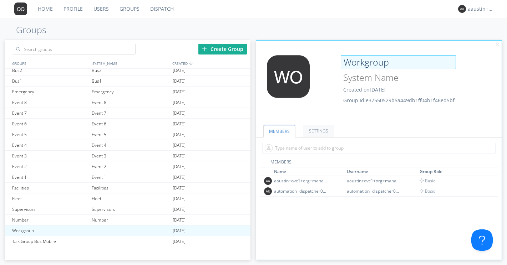
click at [390, 61] on input "Workgroup" at bounding box center [398, 62] width 115 height 14
drag, startPoint x: 390, startPoint y: 61, endPoint x: 345, endPoint y: 61, distance: 45.3
click at [345, 61] on input "Workgroup" at bounding box center [398, 62] width 115 height 14
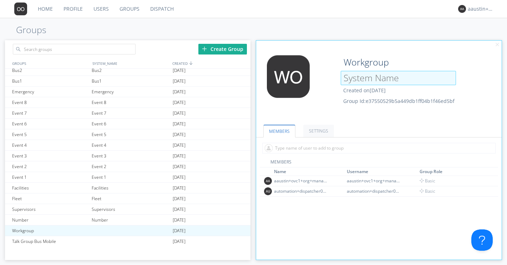
click at [348, 82] on input at bounding box center [398, 78] width 115 height 14
paste input "Workgroup"
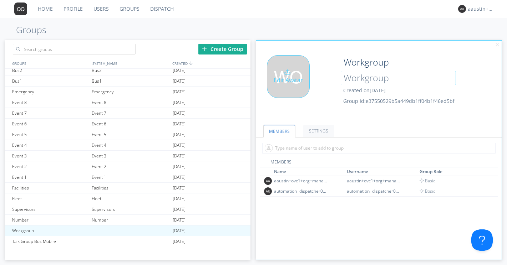
type input "Workgroup"
click at [290, 110] on div "Edit Avatar" at bounding box center [297, 85] width 82 height 61
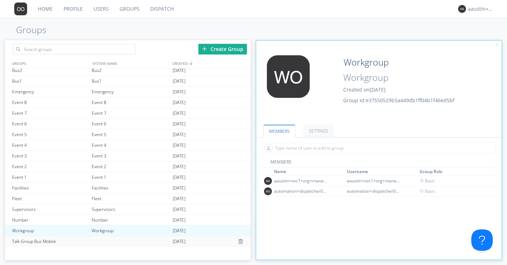
click at [86, 242] on div "Talk Group Bus Mobile" at bounding box center [50, 242] width 80 height 11
type input "Talk Group Bus Mobile"
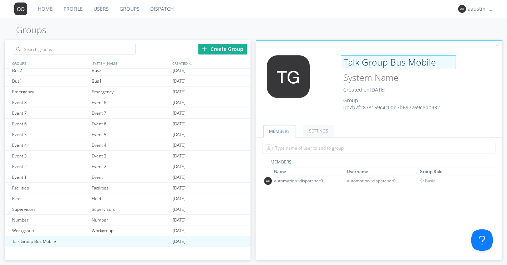
click at [435, 61] on input "Talk Group Bus Mobile" at bounding box center [398, 62] width 115 height 14
drag, startPoint x: 435, startPoint y: 61, endPoint x: 350, endPoint y: 56, distance: 84.4
click at [350, 56] on input "Talk Group Bus Mobile" at bounding box center [398, 62] width 115 height 14
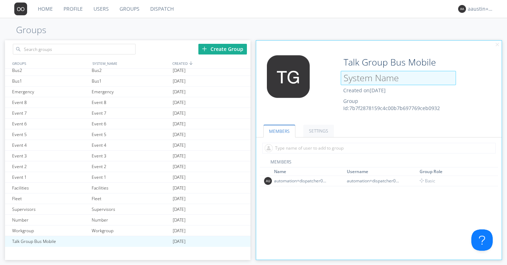
click at [358, 82] on input at bounding box center [398, 78] width 115 height 14
paste input "Talk Group Bus Mobile"
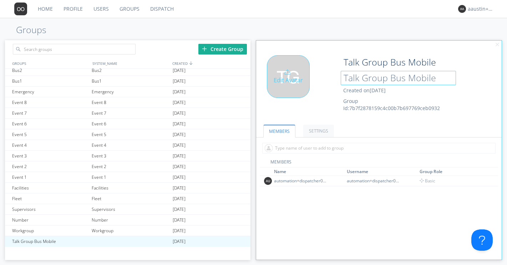
type input "Talk Group Bus Mobile"
click at [328, 108] on div "Edit Avatar" at bounding box center [297, 85] width 82 height 61
